Goal: Answer question/provide support

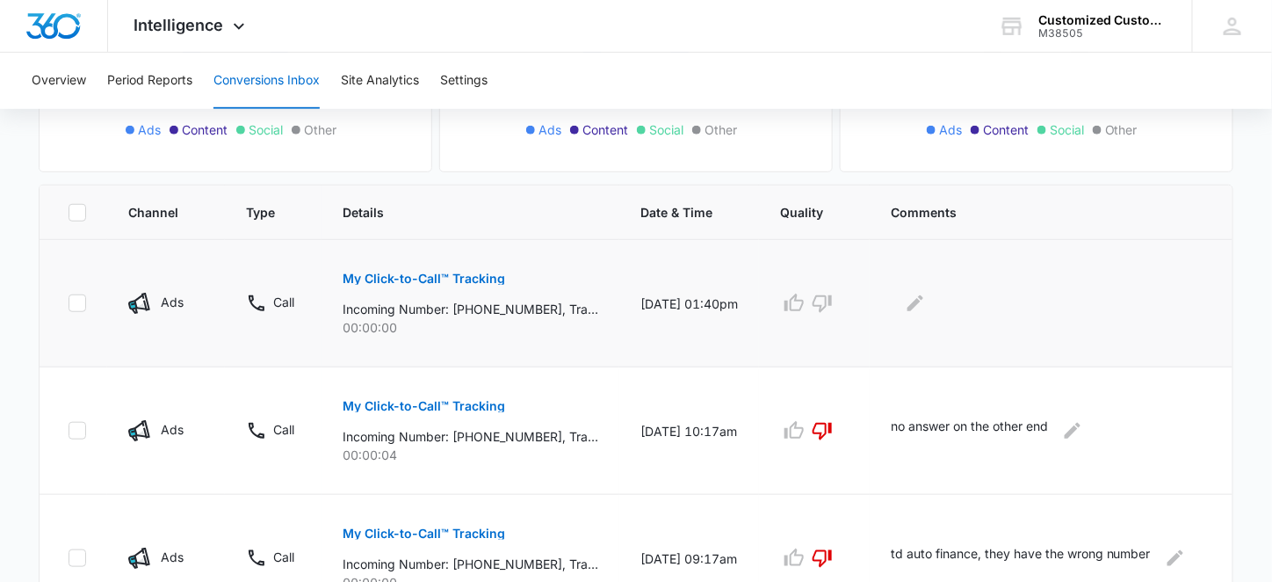
scroll to position [329, 0]
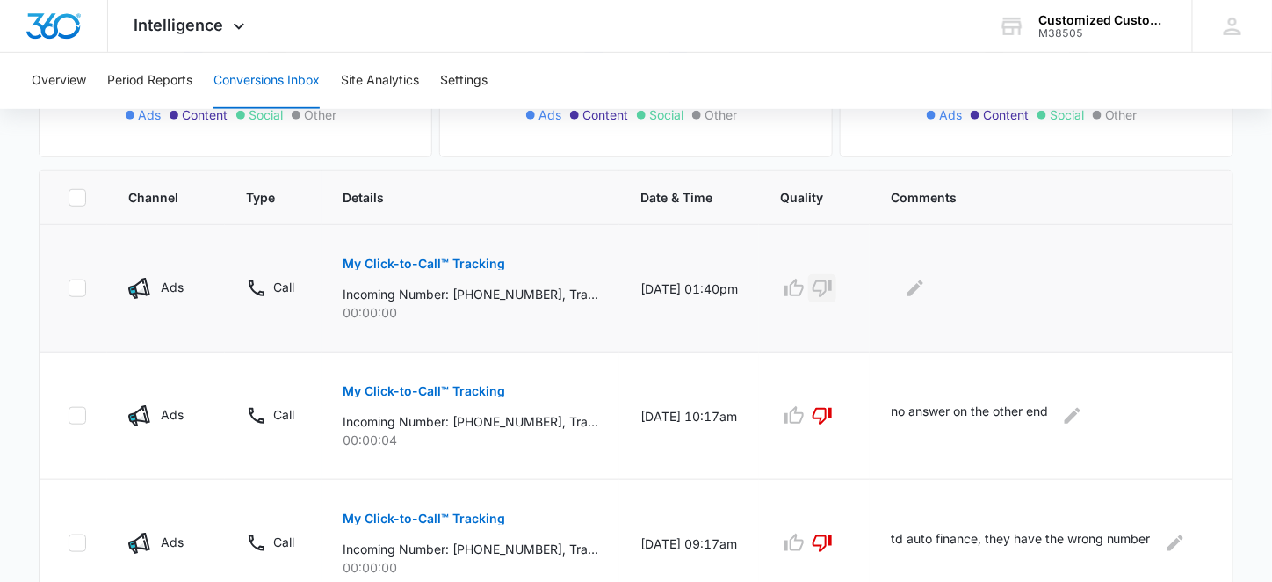
click at [825, 281] on icon "button" at bounding box center [822, 289] width 19 height 18
click at [923, 279] on icon "Edit Comments" at bounding box center [915, 288] width 21 height 21
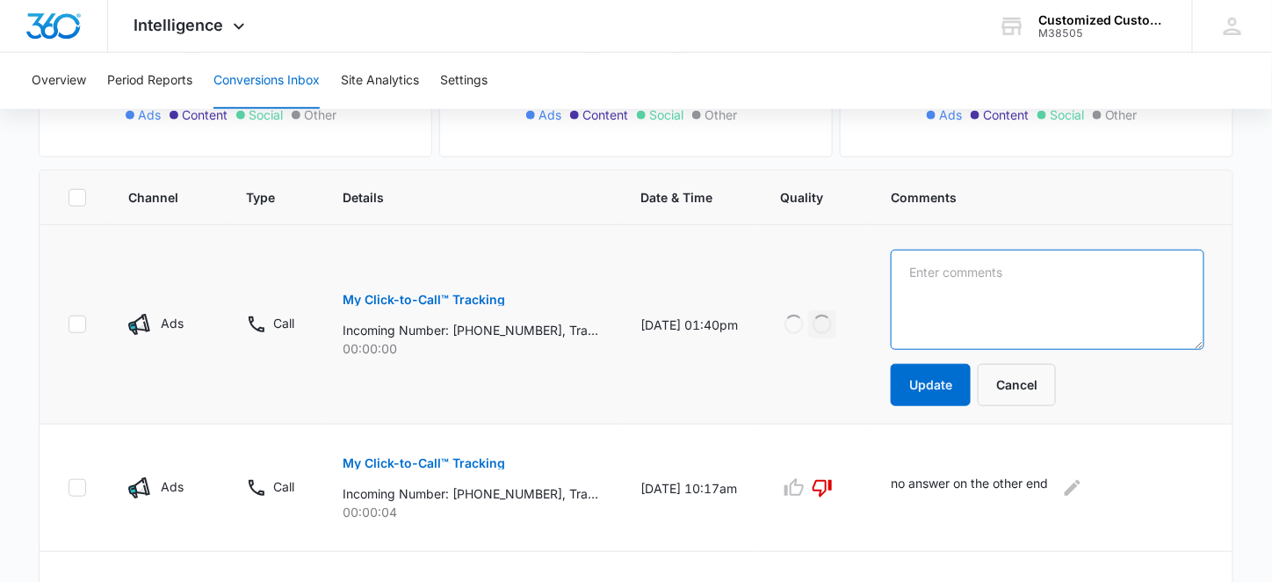
click at [923, 279] on textarea at bounding box center [1048, 300] width 314 height 100
type textarea "td auto finance, they have the wrong number"
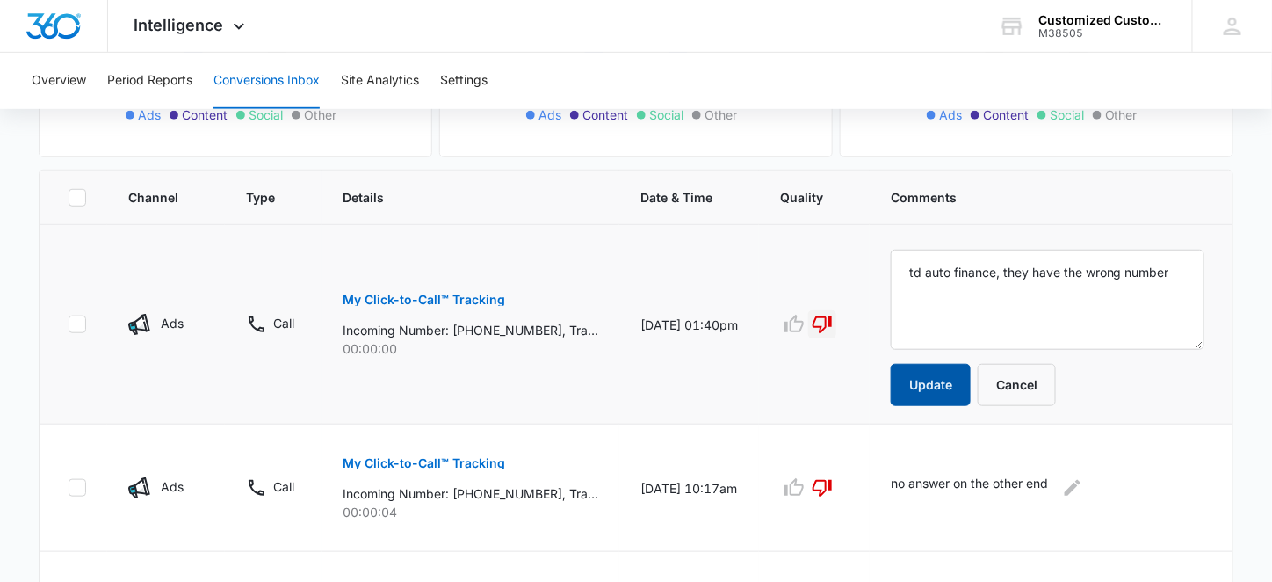
click at [926, 373] on button "Update" at bounding box center [931, 385] width 80 height 42
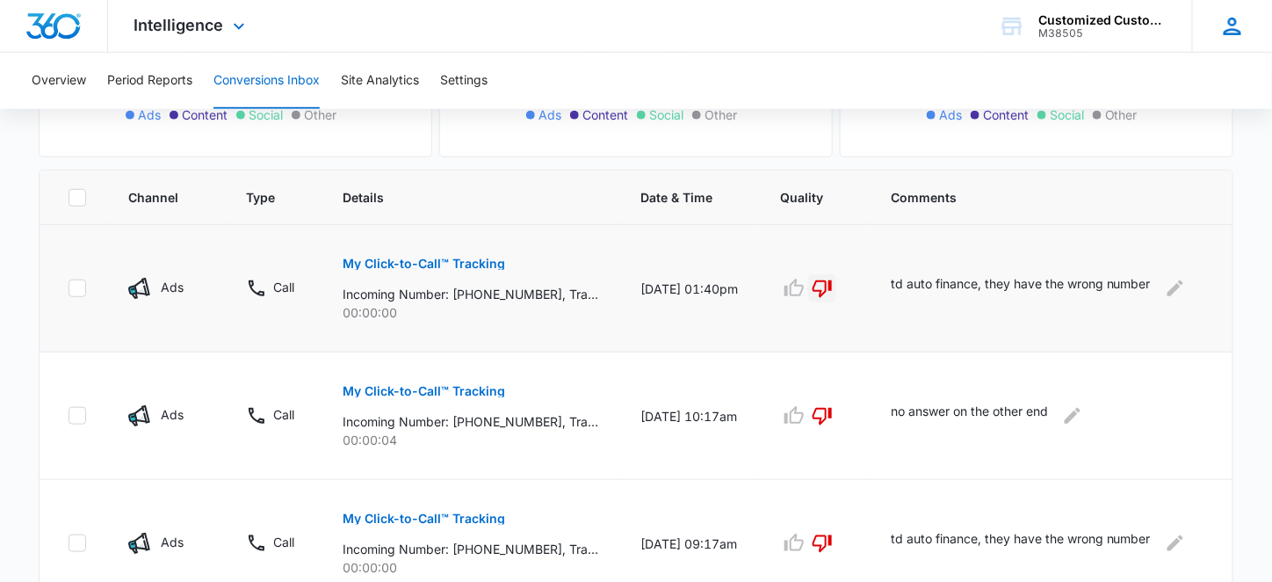
click at [1228, 19] on icon at bounding box center [1233, 26] width 26 height 26
